Goal: Information Seeking & Learning: Learn about a topic

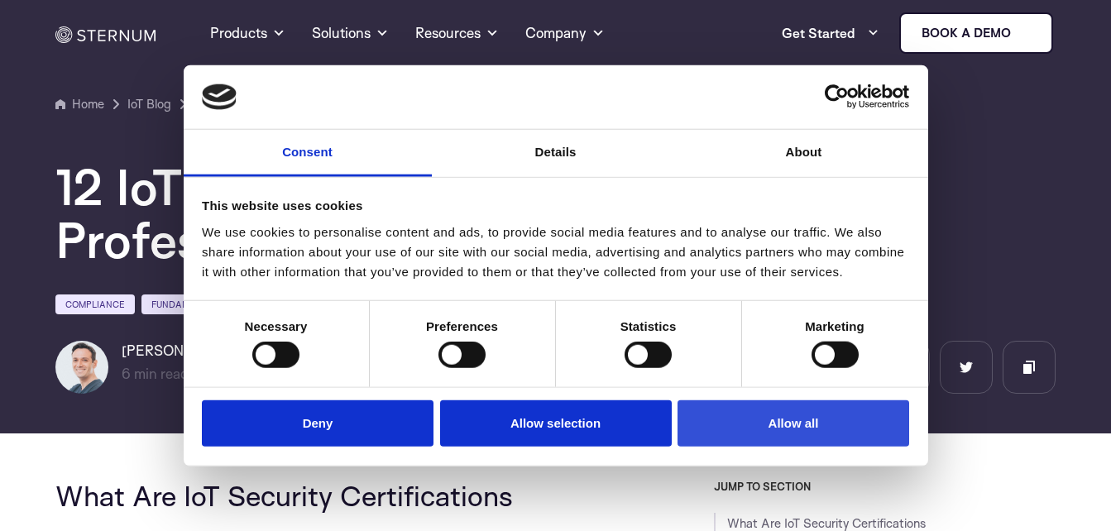
click at [749, 428] on button "Allow all" at bounding box center [793, 423] width 232 height 47
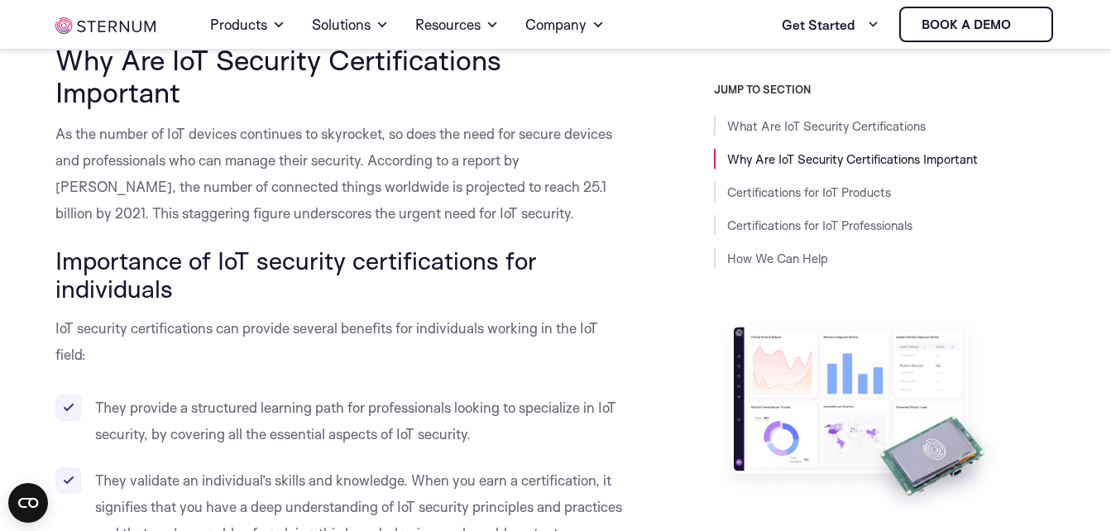
scroll to position [987, 0]
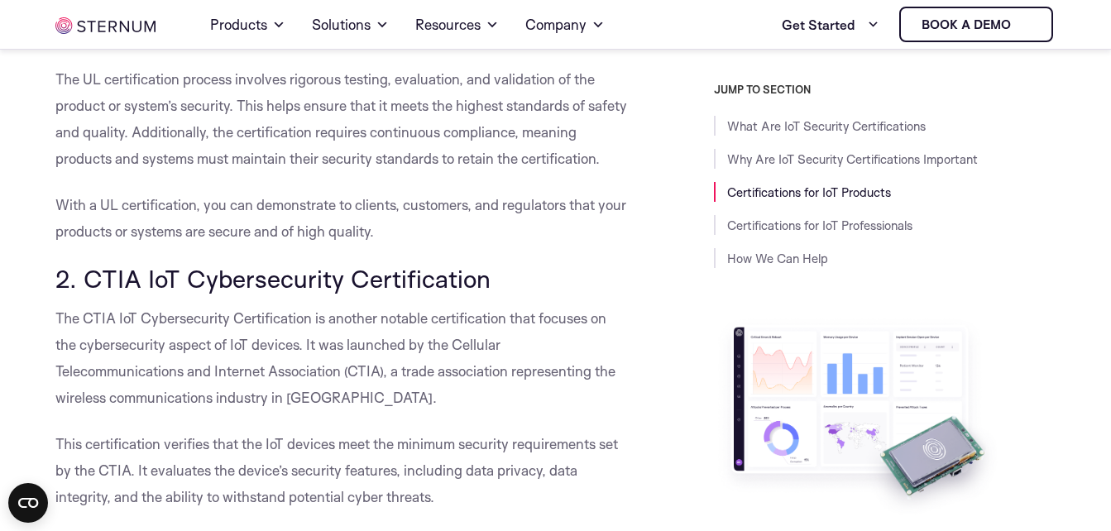
scroll to position [2182, 0]
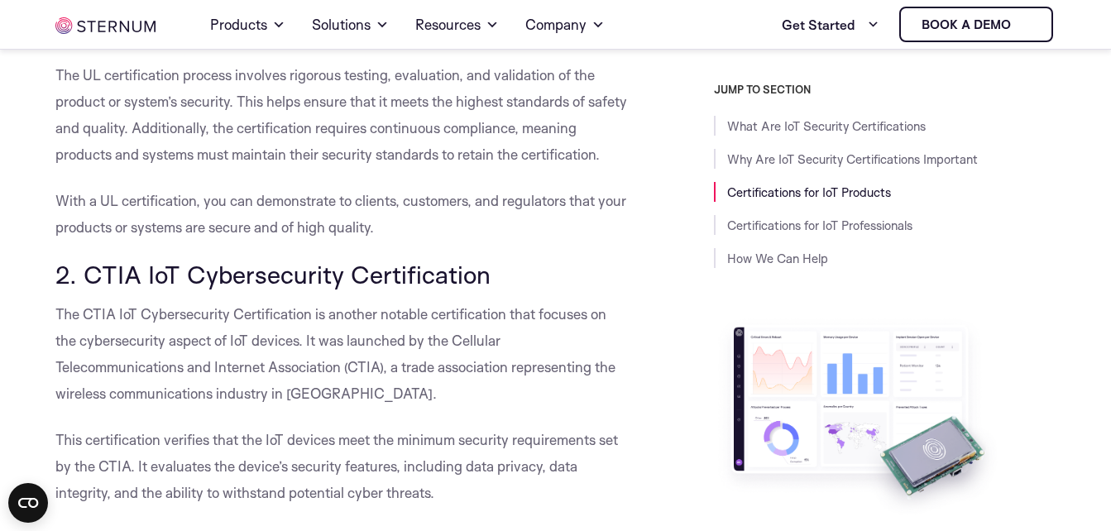
click at [756, 186] on link "Certifications for IoT Products" at bounding box center [809, 192] width 164 height 16
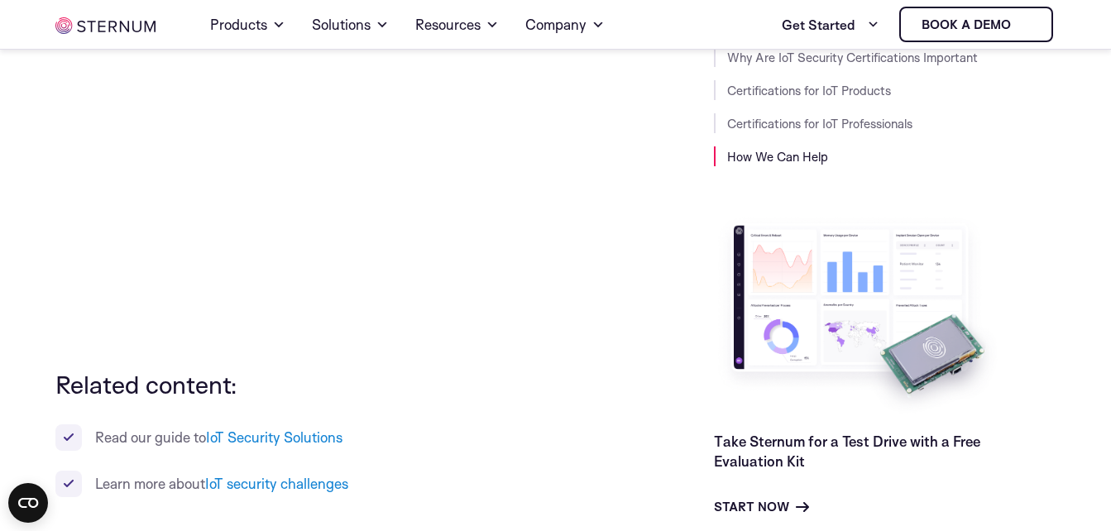
scroll to position [6390, 0]
click at [447, 350] on p at bounding box center [341, 184] width 573 height 331
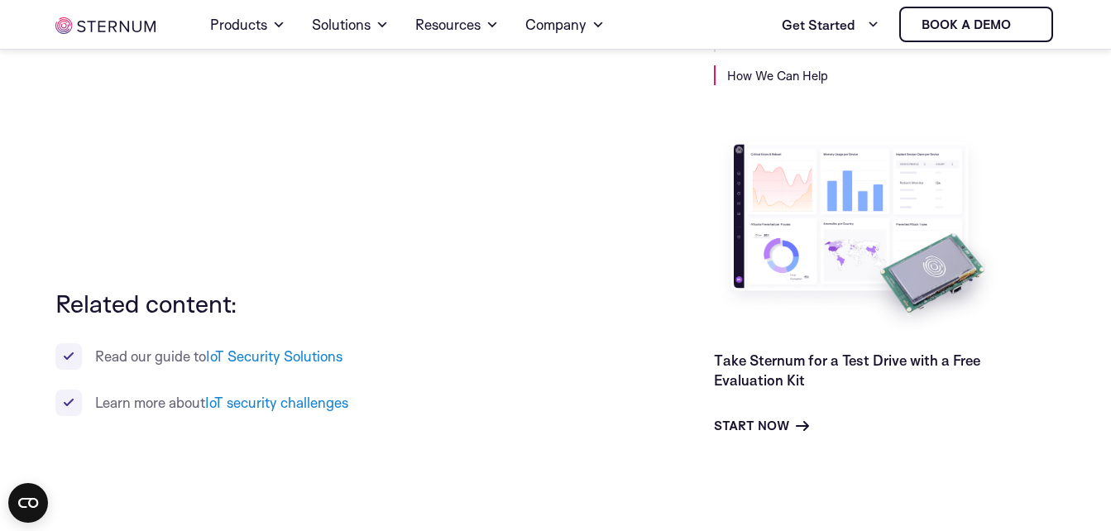
scroll to position [6481, 0]
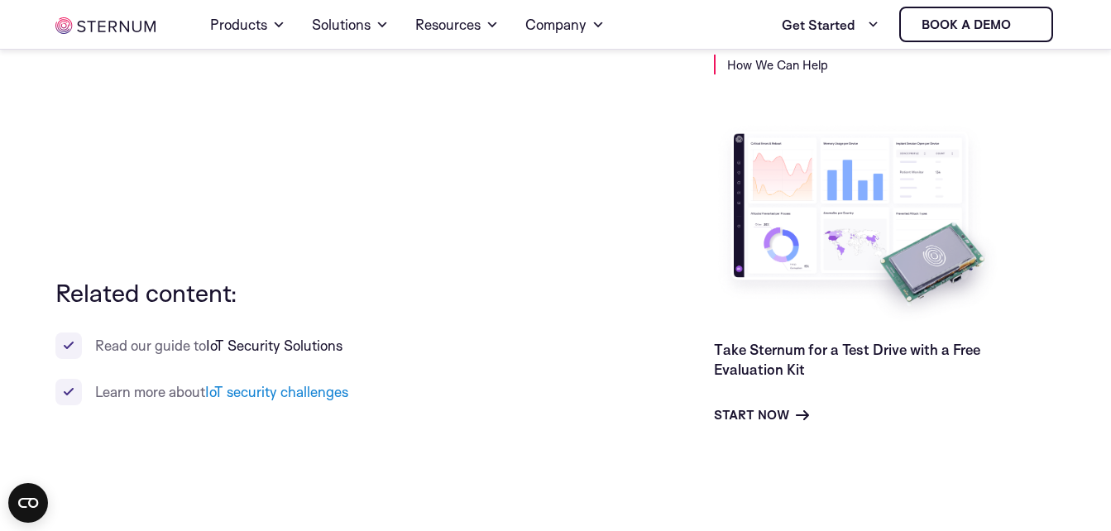
click at [312, 354] on link "IoT Security Solutions" at bounding box center [274, 345] width 136 height 17
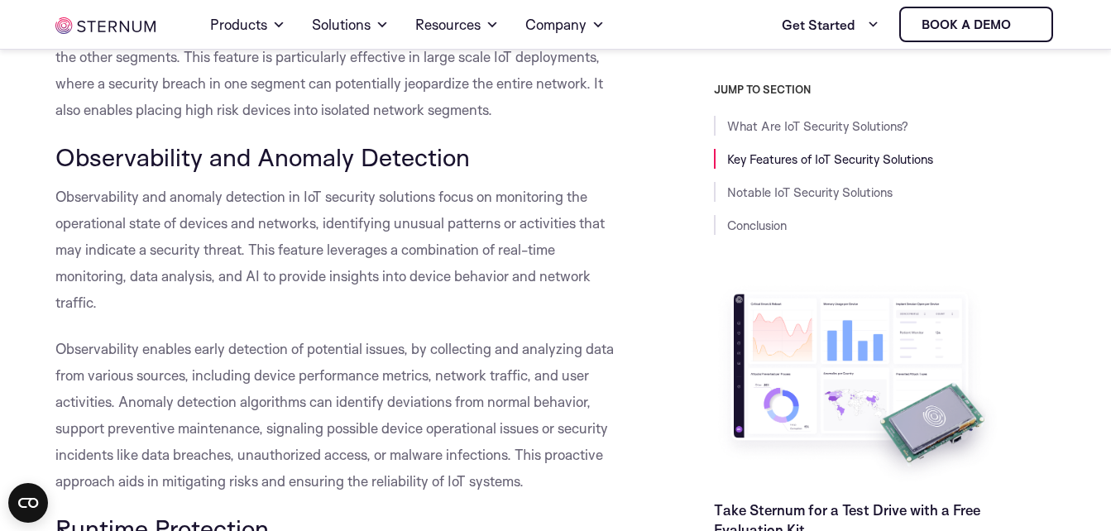
scroll to position [2061, 0]
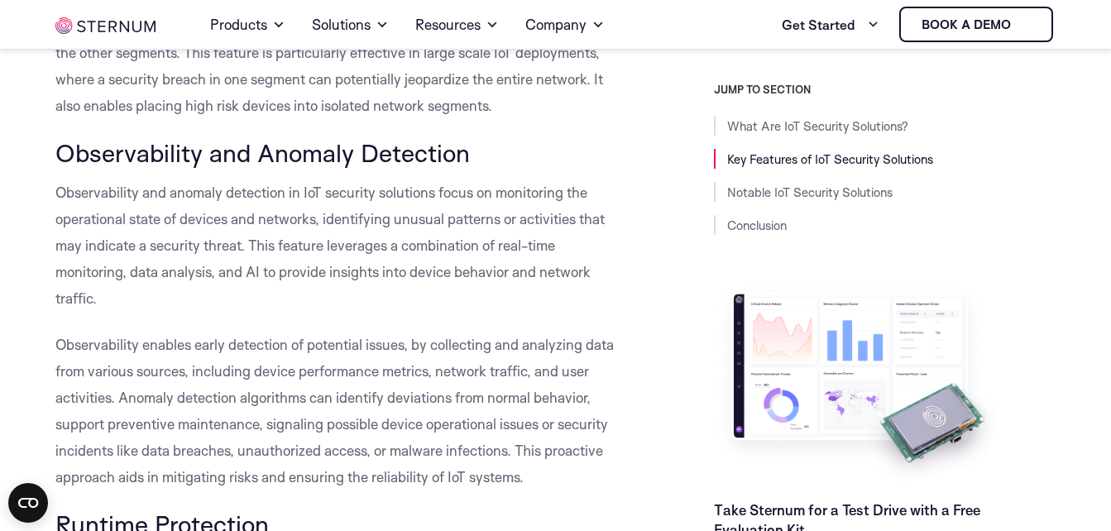
click at [454, 344] on span "Observability enables early detection of potential issues, by collecting and an…" at bounding box center [334, 411] width 558 height 150
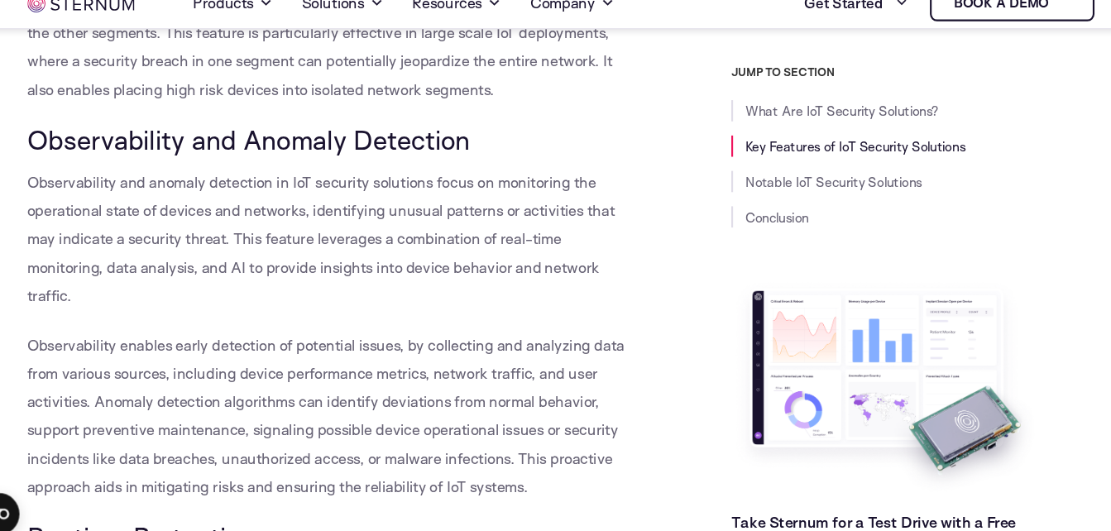
click at [454, 343] on span "Observability enables early detection of potential issues, by collecting and an…" at bounding box center [334, 411] width 558 height 150
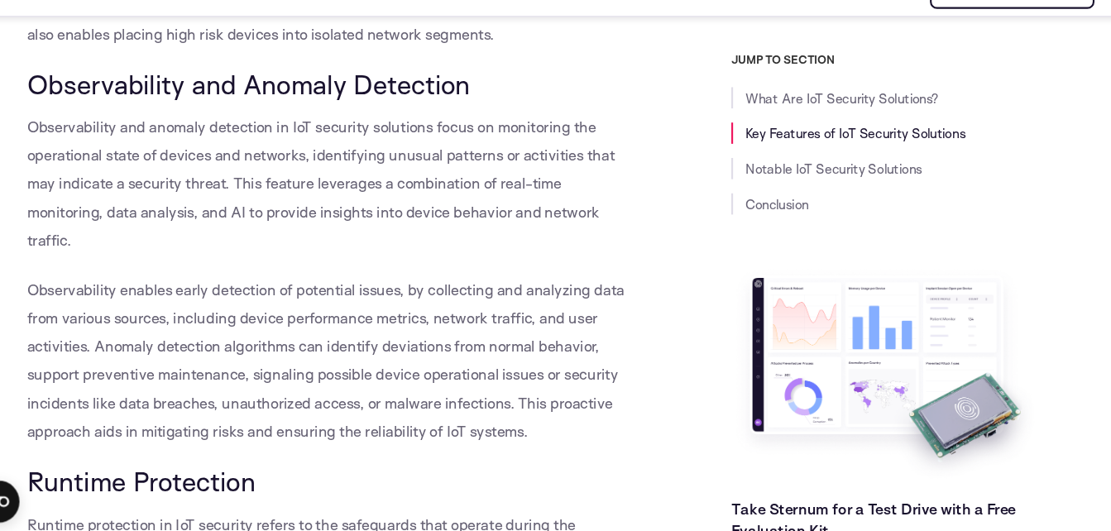
scroll to position [2102, 0]
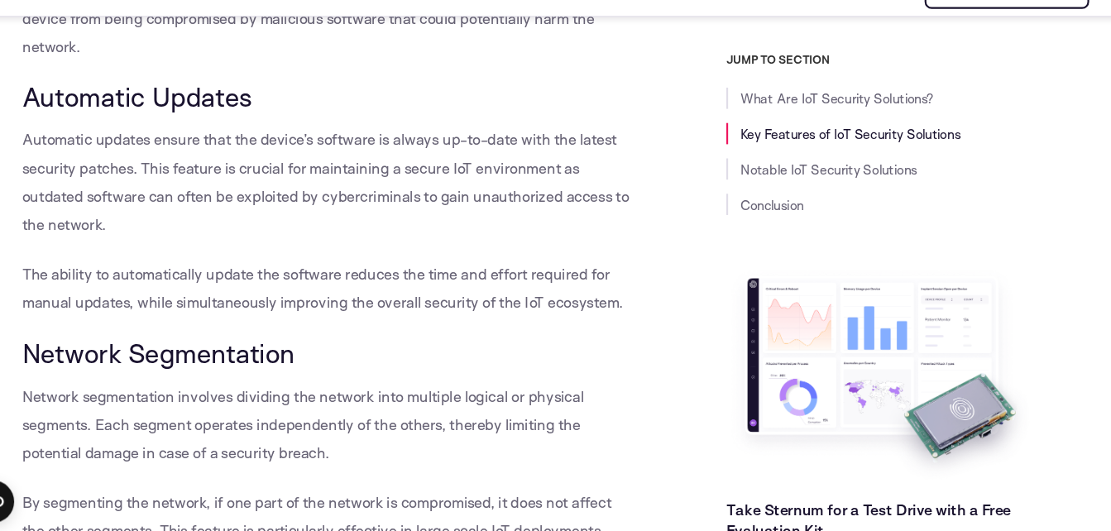
scroll to position [1585, 0]
click at [427, 307] on span "The ability to automatically update the software reduces the time and effort re…" at bounding box center [336, 302] width 562 height 44
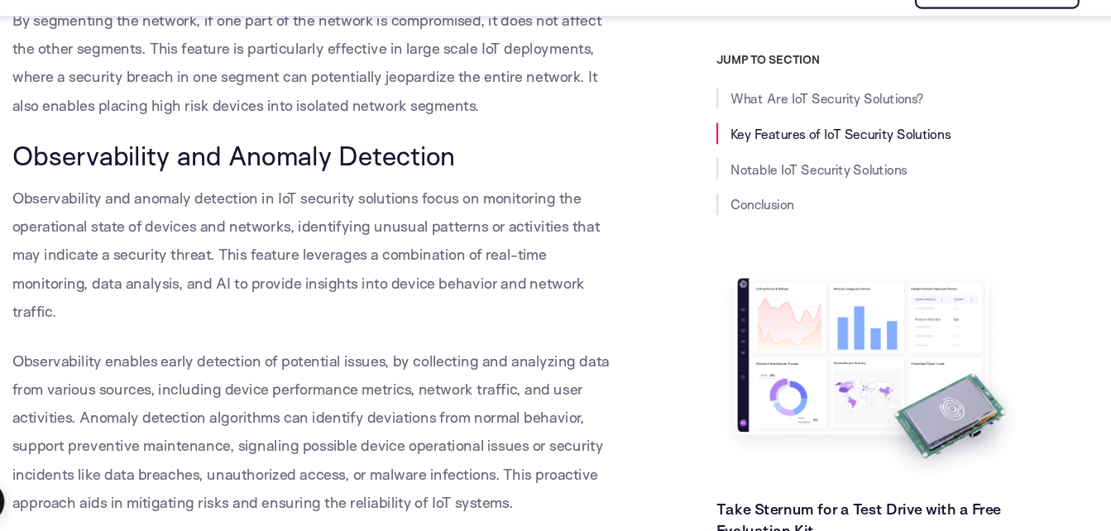
scroll to position [2036, 0]
click at [403, 182] on span "Observability and Anomaly Detection" at bounding box center [262, 178] width 414 height 31
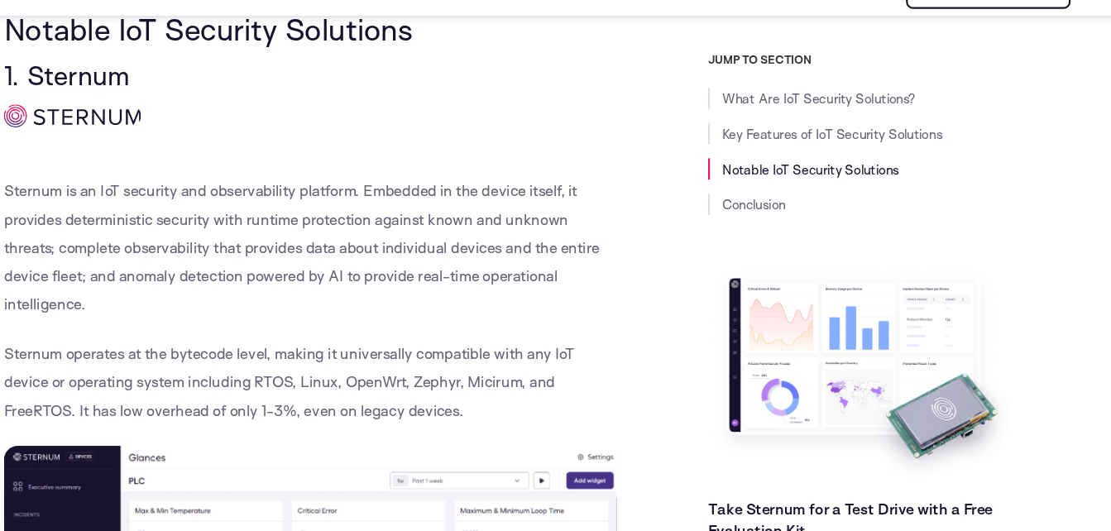
scroll to position [2904, 0]
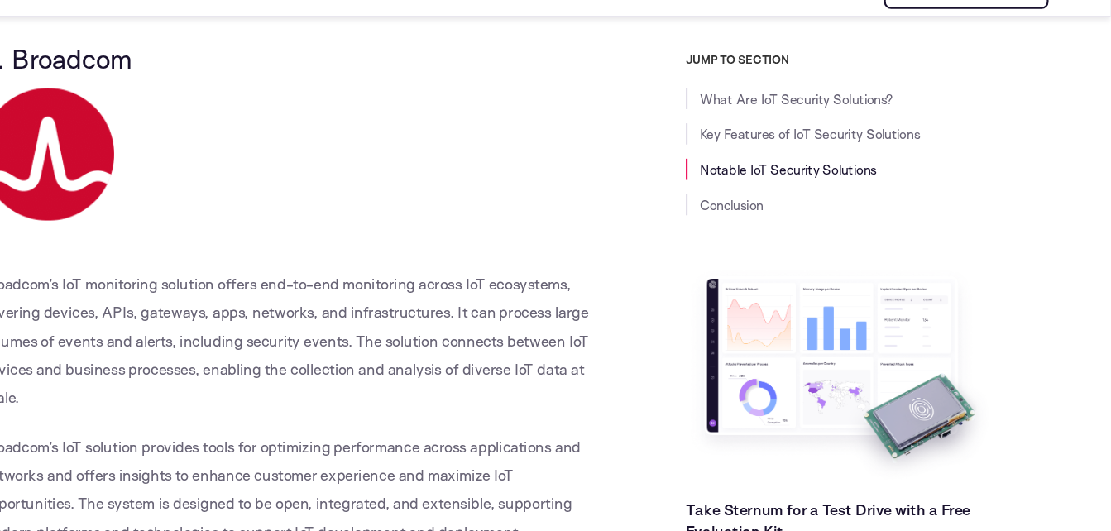
scroll to position [6595, 0]
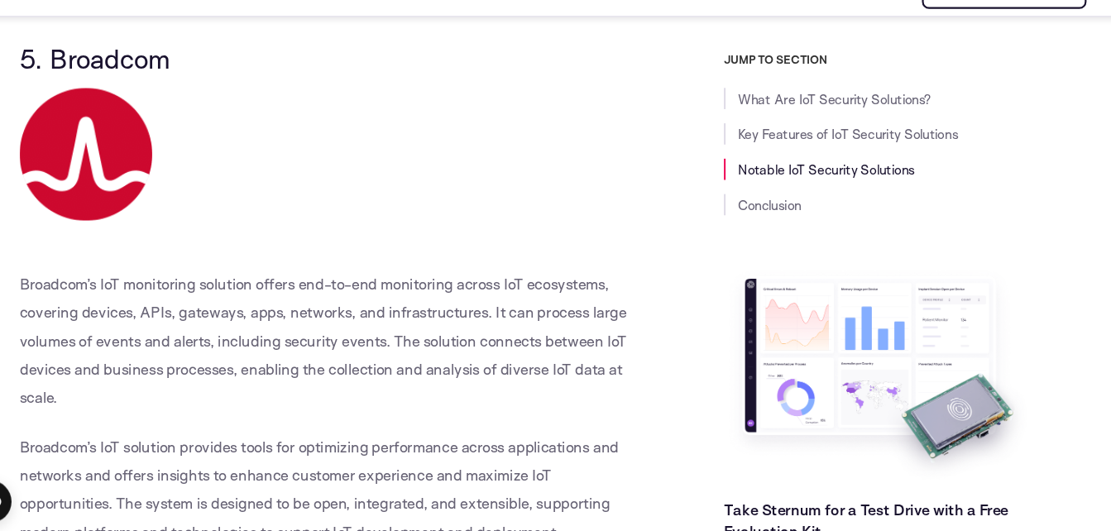
click at [165, 250] on p "Broadcom’s IoT monitoring solution offers end-to-end monitoring across IoT ecos…" at bounding box center [341, 267] width 573 height 303
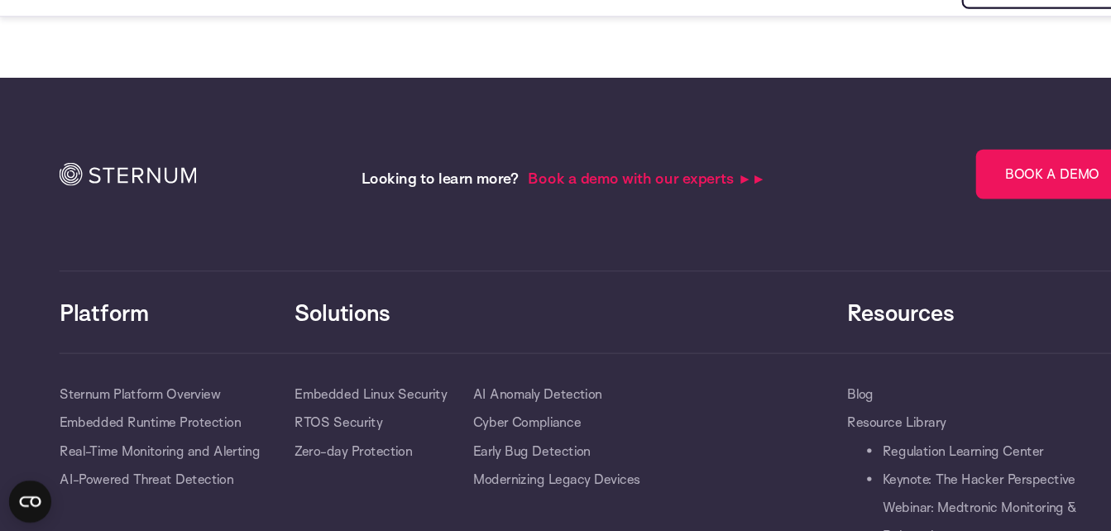
scroll to position [10824, 0]
